Goal: Information Seeking & Learning: Learn about a topic

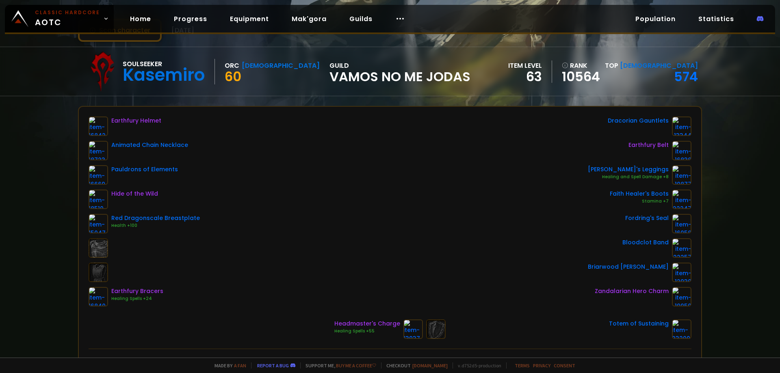
scroll to position [41, 0]
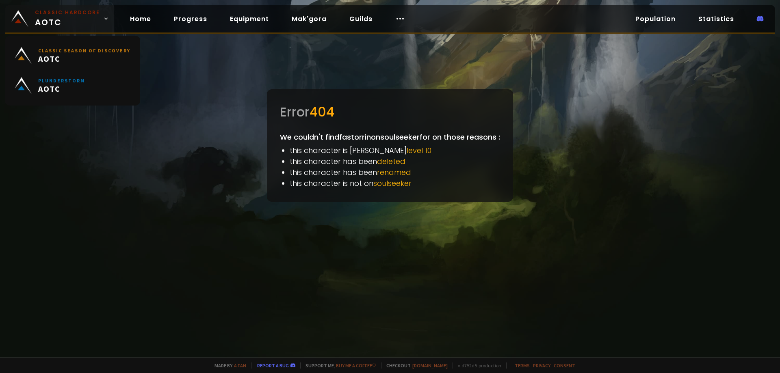
click at [44, 21] on span "Classic Hardcore AOTC" at bounding box center [67, 19] width 65 height 20
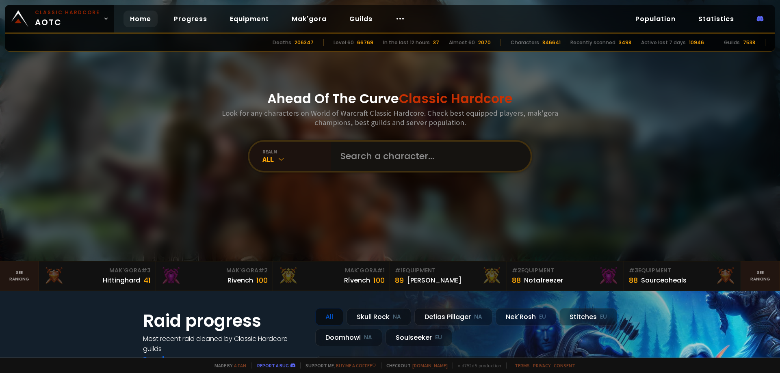
click at [401, 163] on input "text" at bounding box center [428, 156] width 185 height 29
type input "fastorrin"
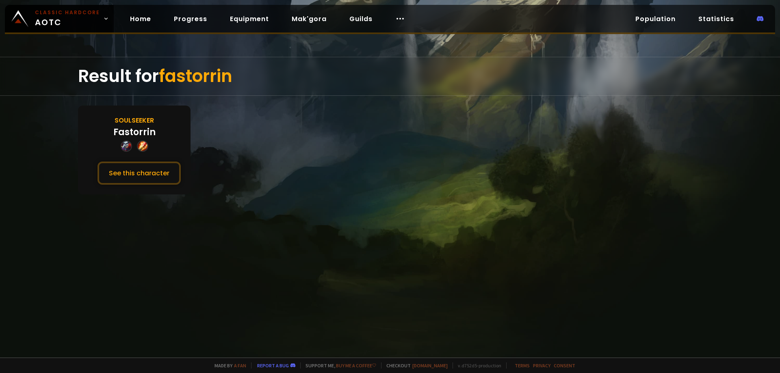
click at [155, 130] on div "Soulseeker Fastorrin See this character" at bounding box center [134, 150] width 113 height 89
click at [133, 126] on div "Fastorrin" at bounding box center [134, 132] width 42 height 13
click at [131, 118] on div "Soulseeker" at bounding box center [134, 120] width 39 height 10
click at [135, 169] on button "See this character" at bounding box center [139, 173] width 83 height 23
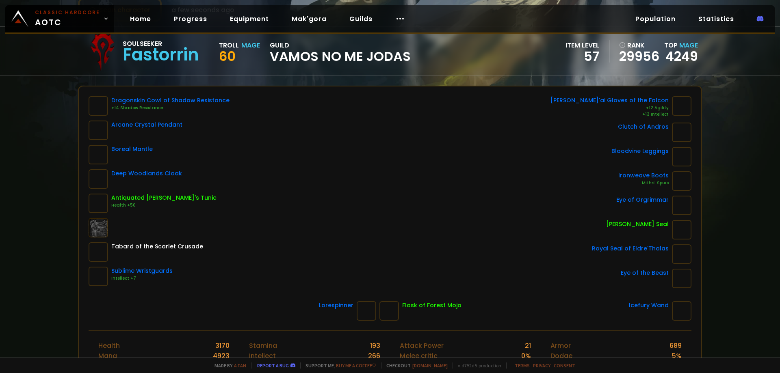
scroll to position [41, 0]
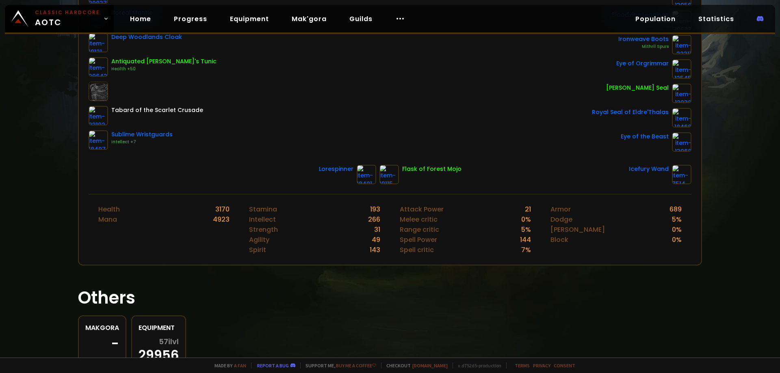
scroll to position [232, 0]
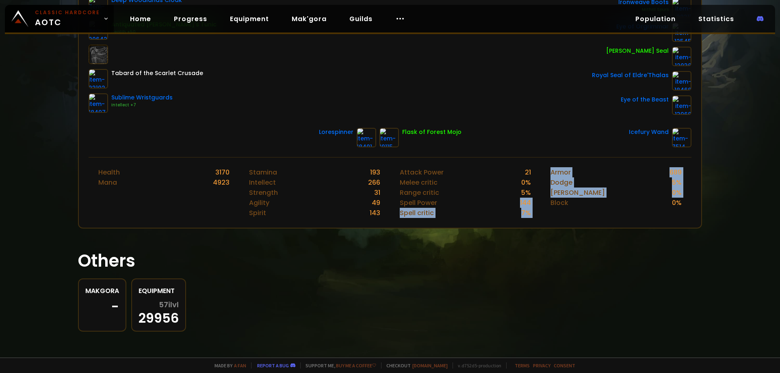
drag, startPoint x: 524, startPoint y: 208, endPoint x: 537, endPoint y: 225, distance: 21.5
click at [537, 225] on div "Health 3170 Mana 4923 Stamina 193 Intellect 266 Strength 31 Agility 49 Spirit 1…" at bounding box center [390, 192] width 603 height 71
click at [541, 225] on div "Armor 689 Dodge 5 % Parry 0 % Block 0 %" at bounding box center [616, 193] width 151 height 70
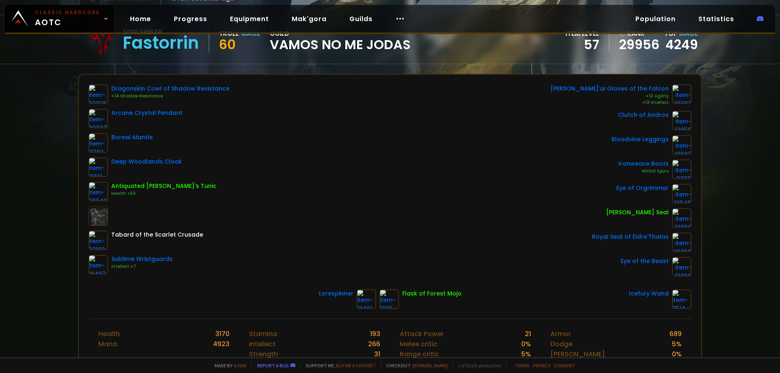
scroll to position [69, 0]
